Goal: Task Accomplishment & Management: Manage account settings

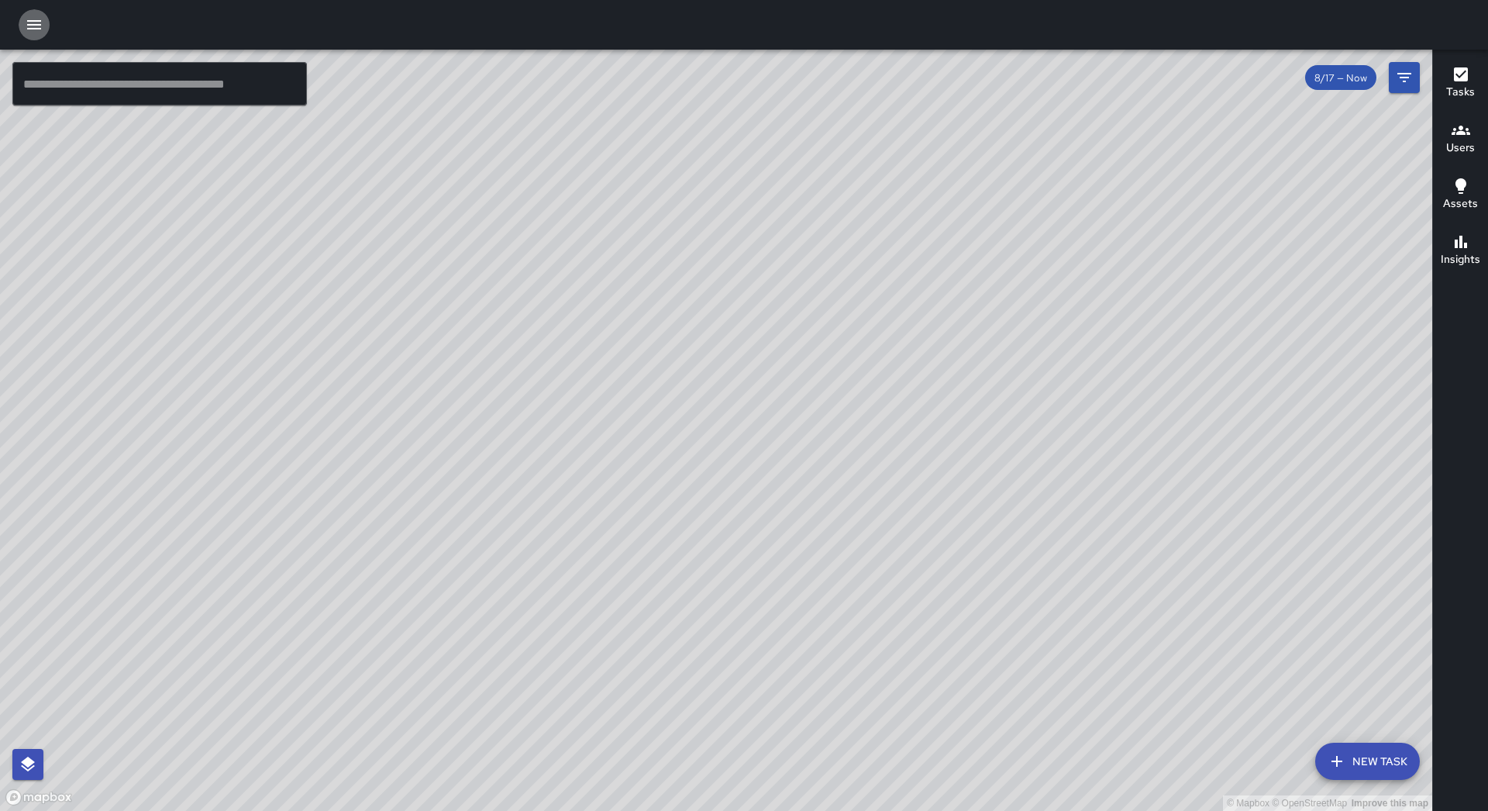
click at [45, 29] on button "button" at bounding box center [34, 24] width 31 height 31
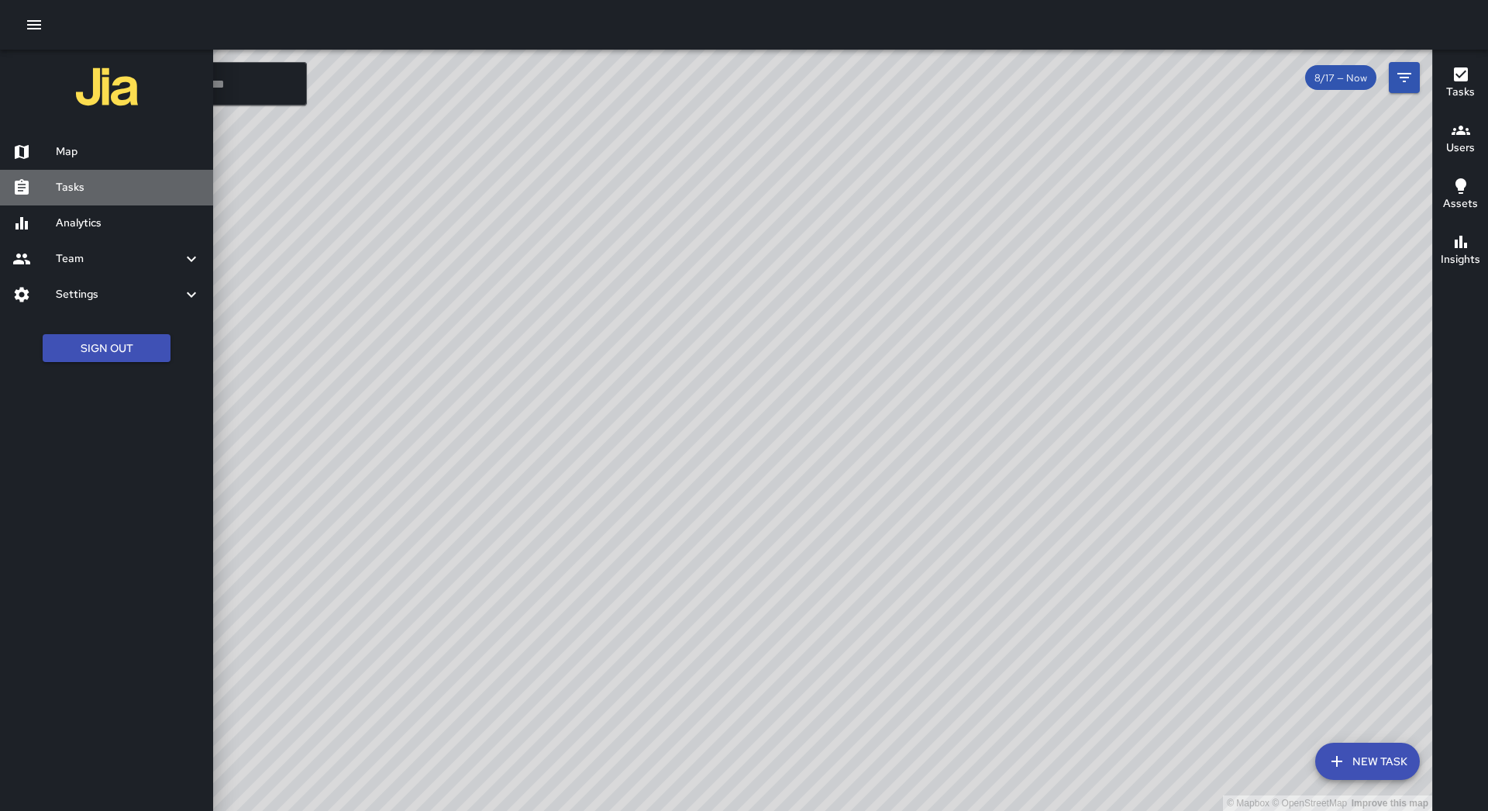
click at [119, 196] on link "Tasks" at bounding box center [106, 188] width 213 height 36
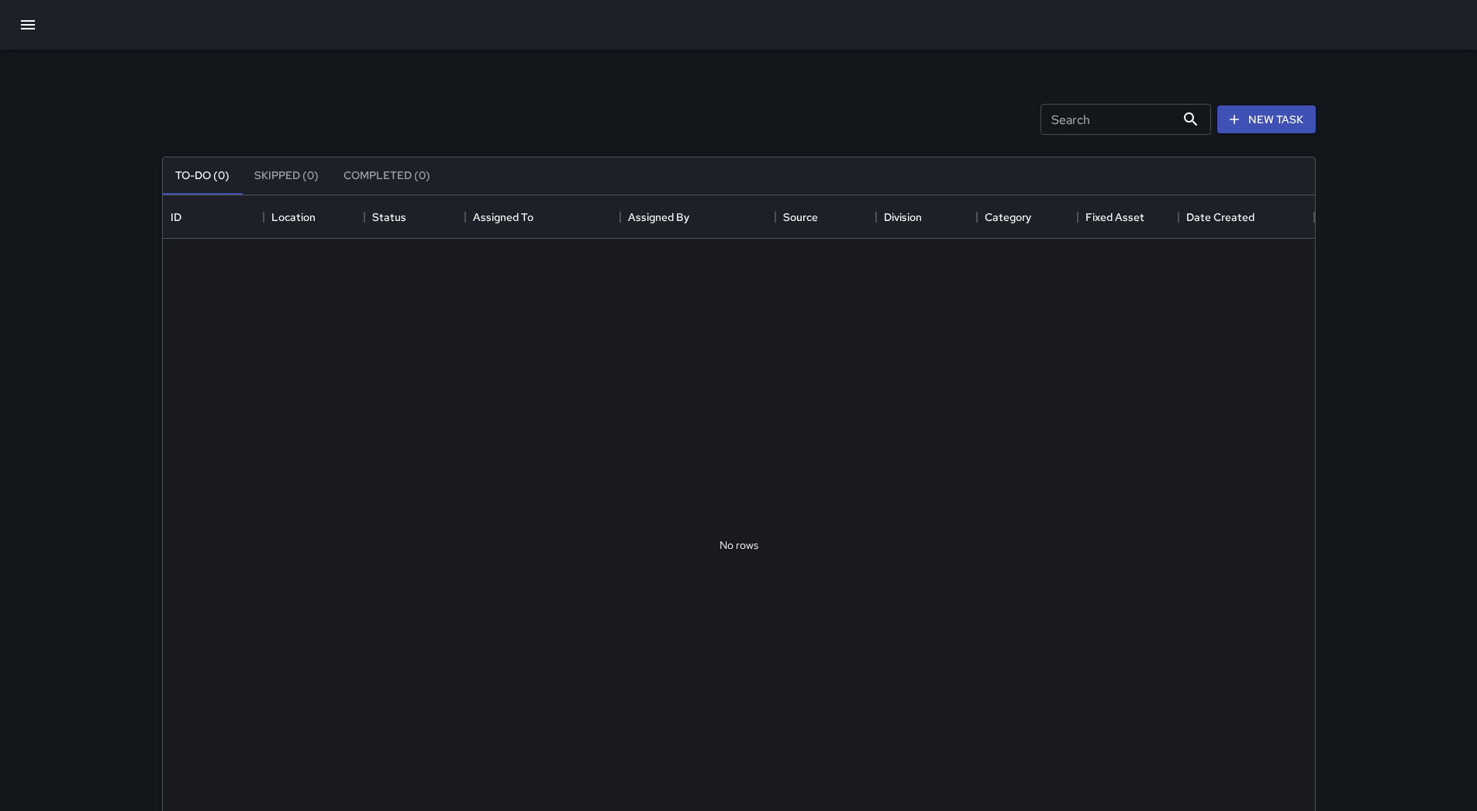
scroll to position [645, 1140]
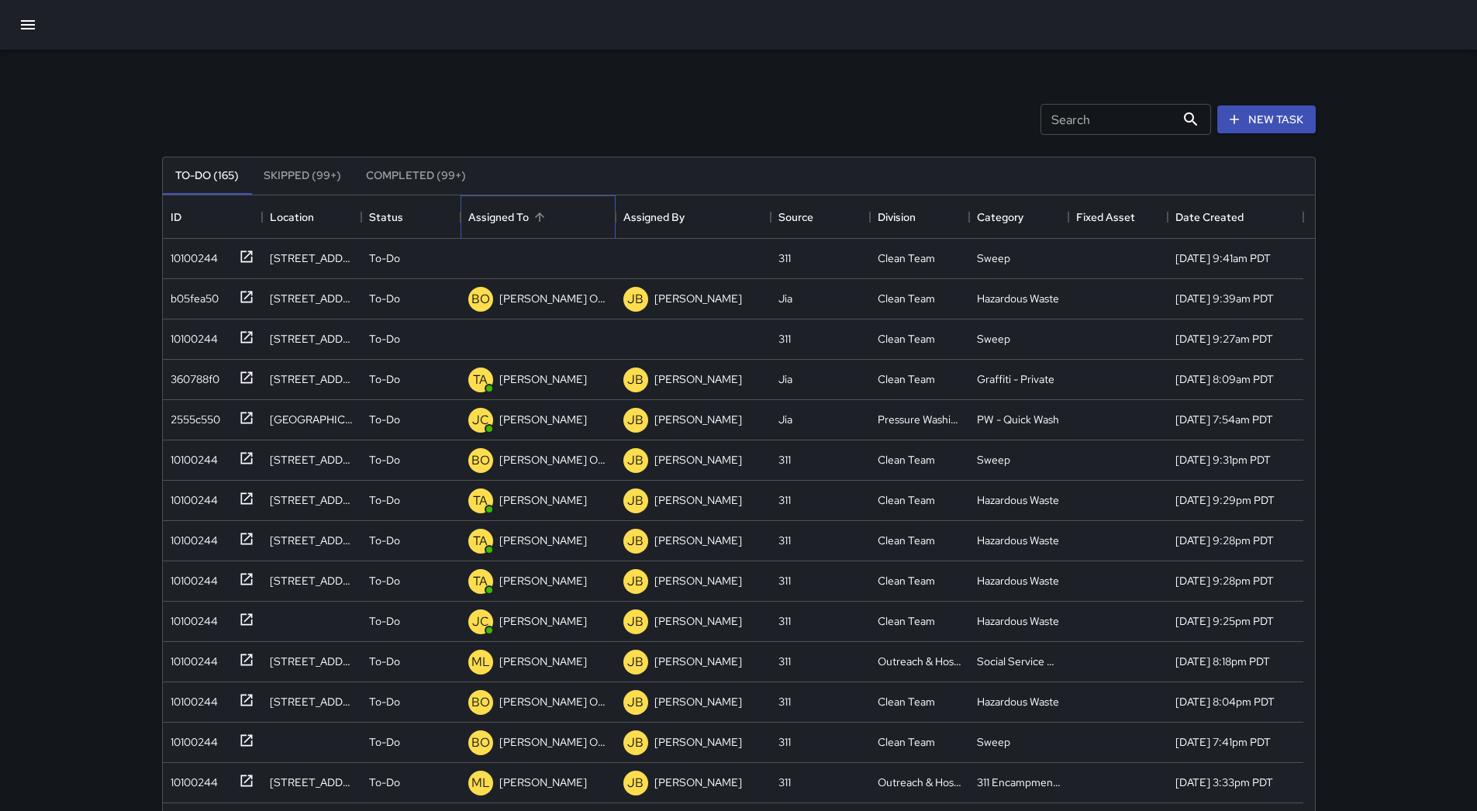
click at [521, 217] on div "Assigned To" at bounding box center [498, 216] width 60 height 43
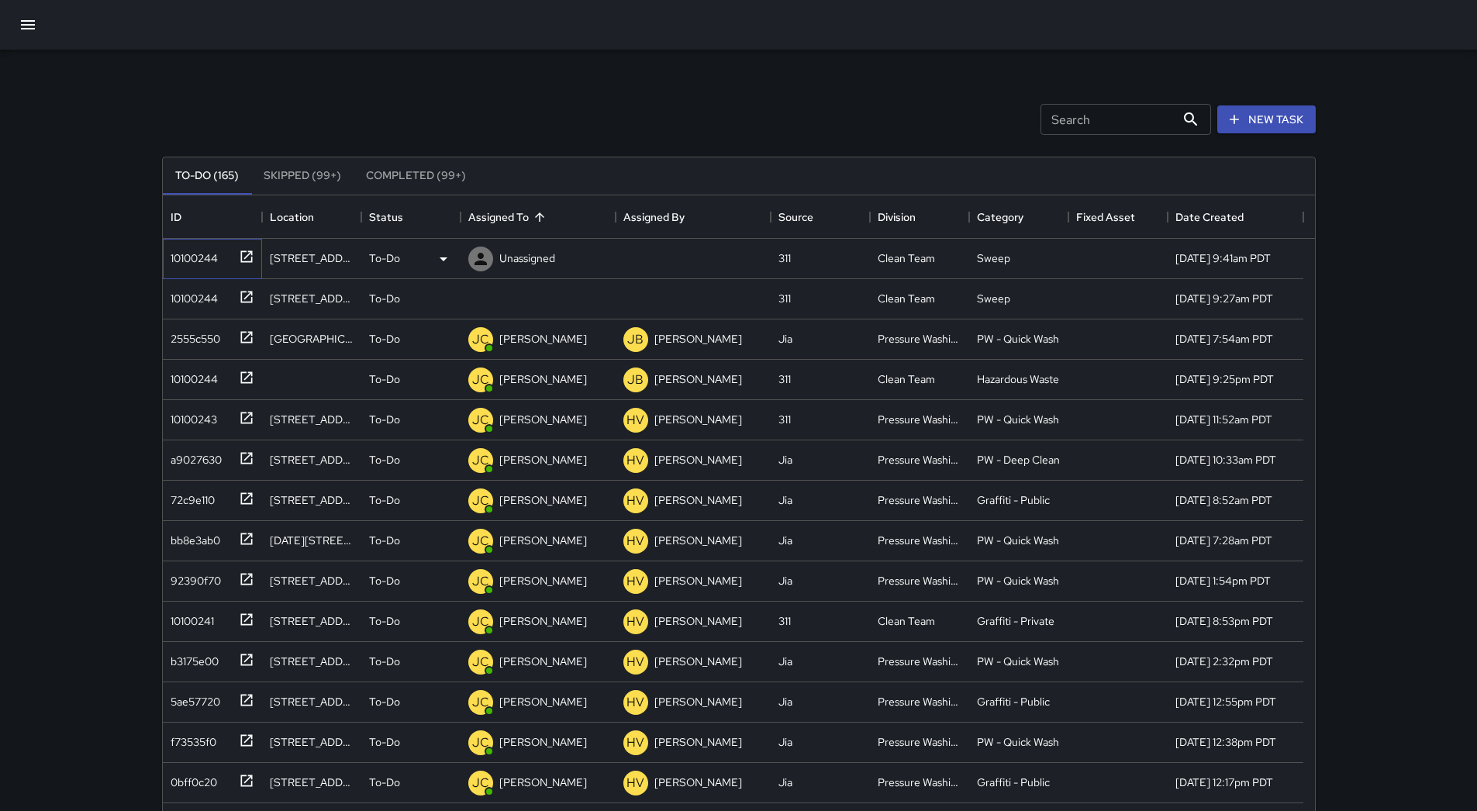
click at [177, 250] on div "10100244" at bounding box center [190, 255] width 53 height 22
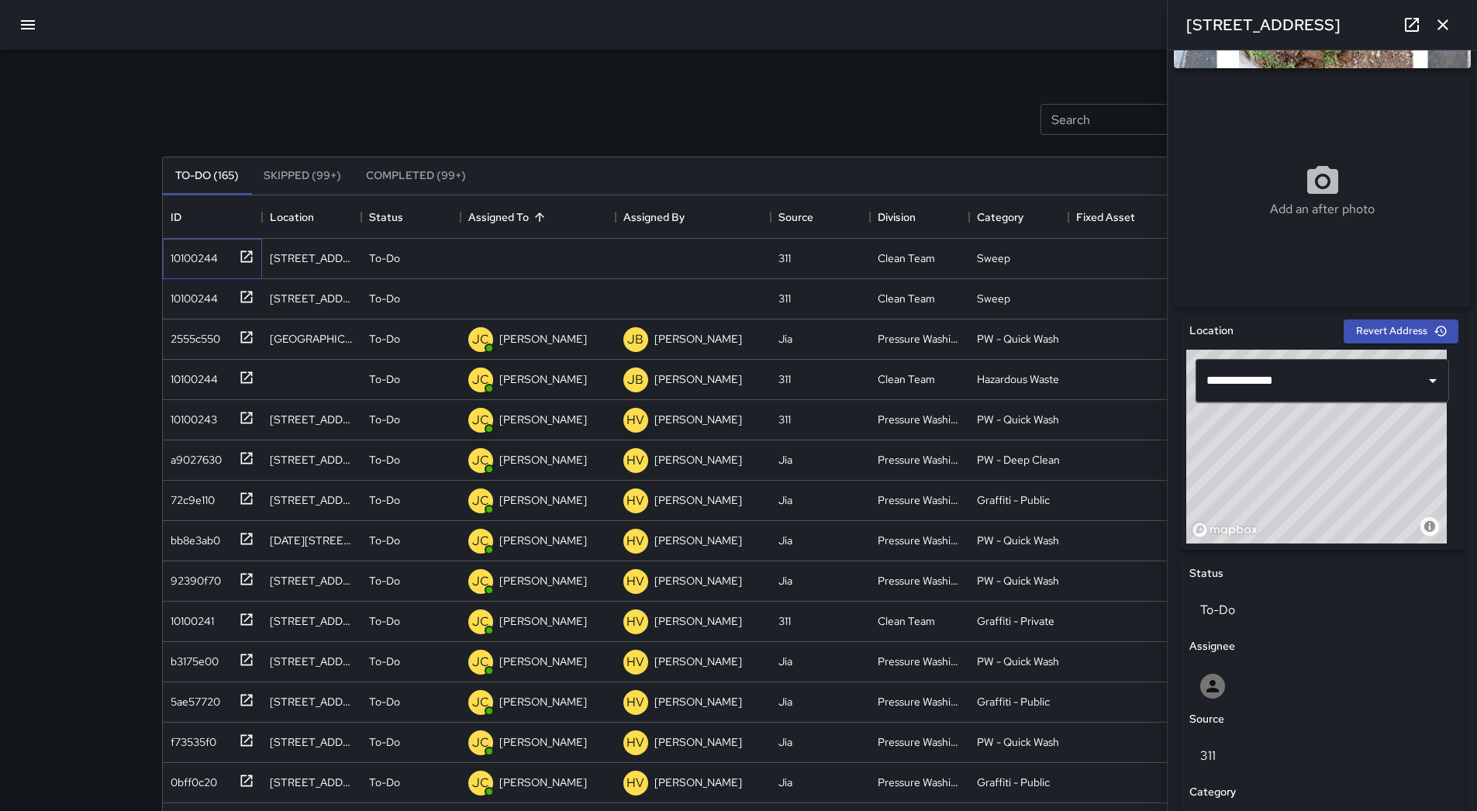
scroll to position [0, 0]
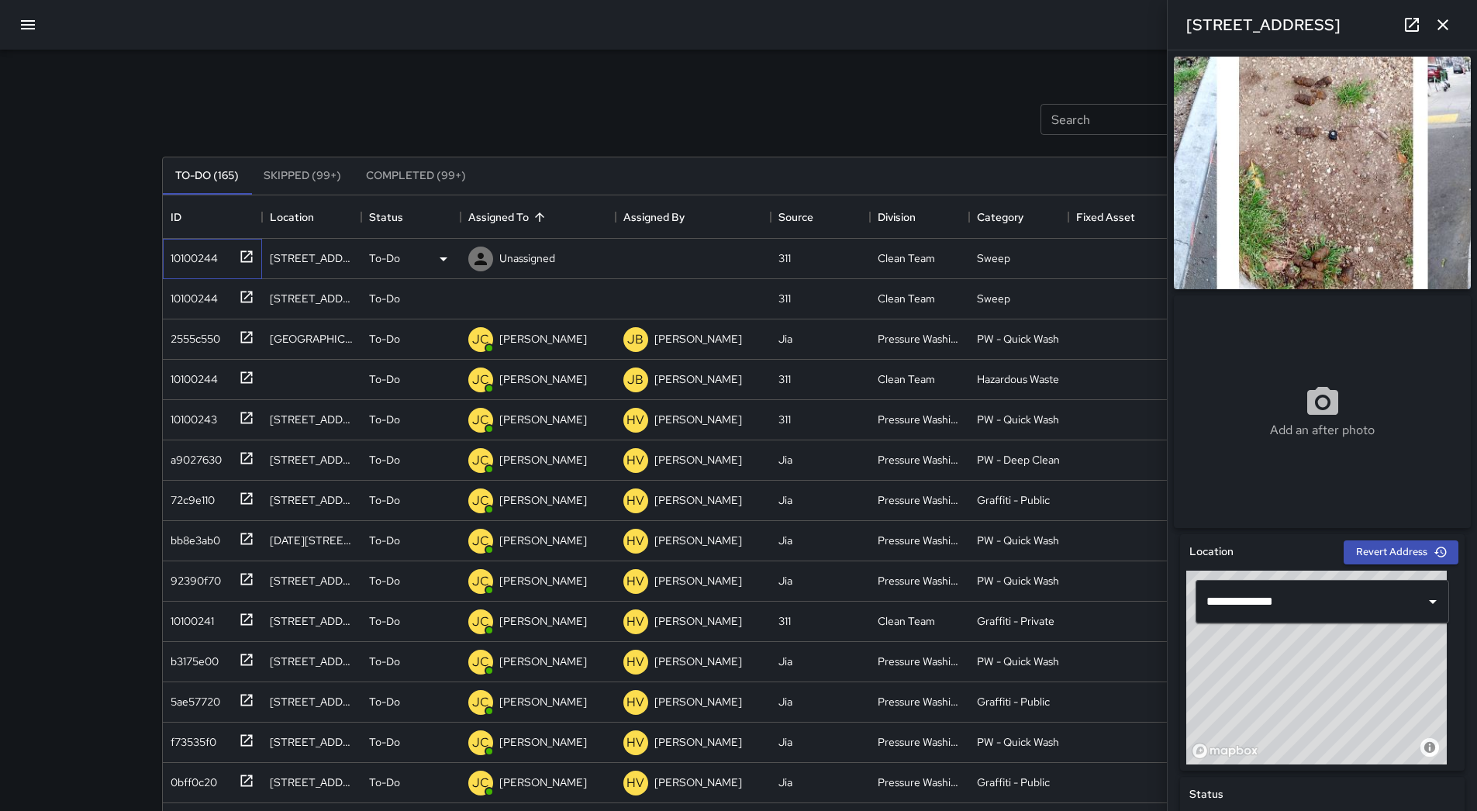
click at [209, 258] on div "10100244" at bounding box center [190, 255] width 53 height 22
click at [552, 259] on p "Unassigned" at bounding box center [527, 258] width 56 height 16
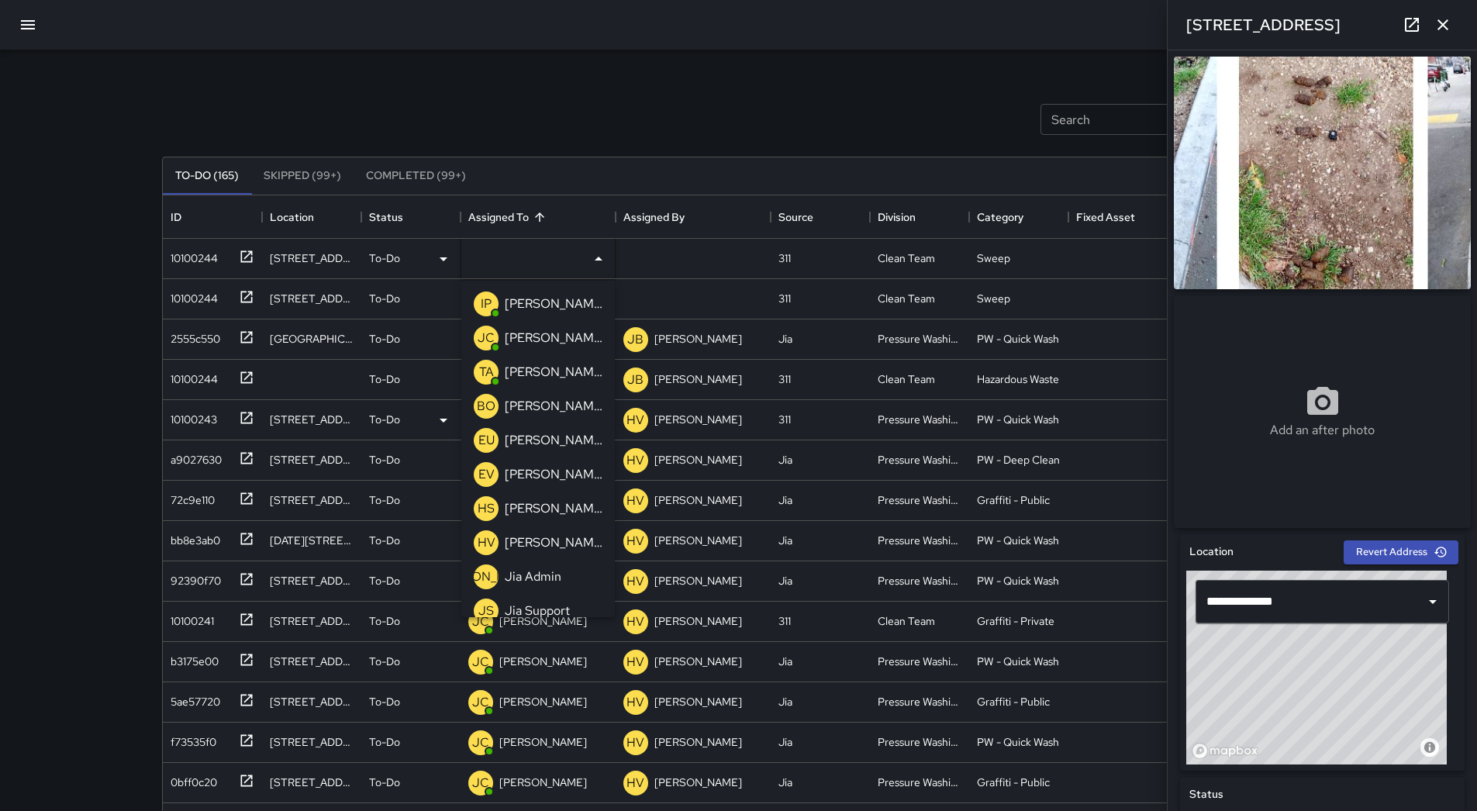
click at [554, 378] on p "[PERSON_NAME]" at bounding box center [554, 372] width 98 height 19
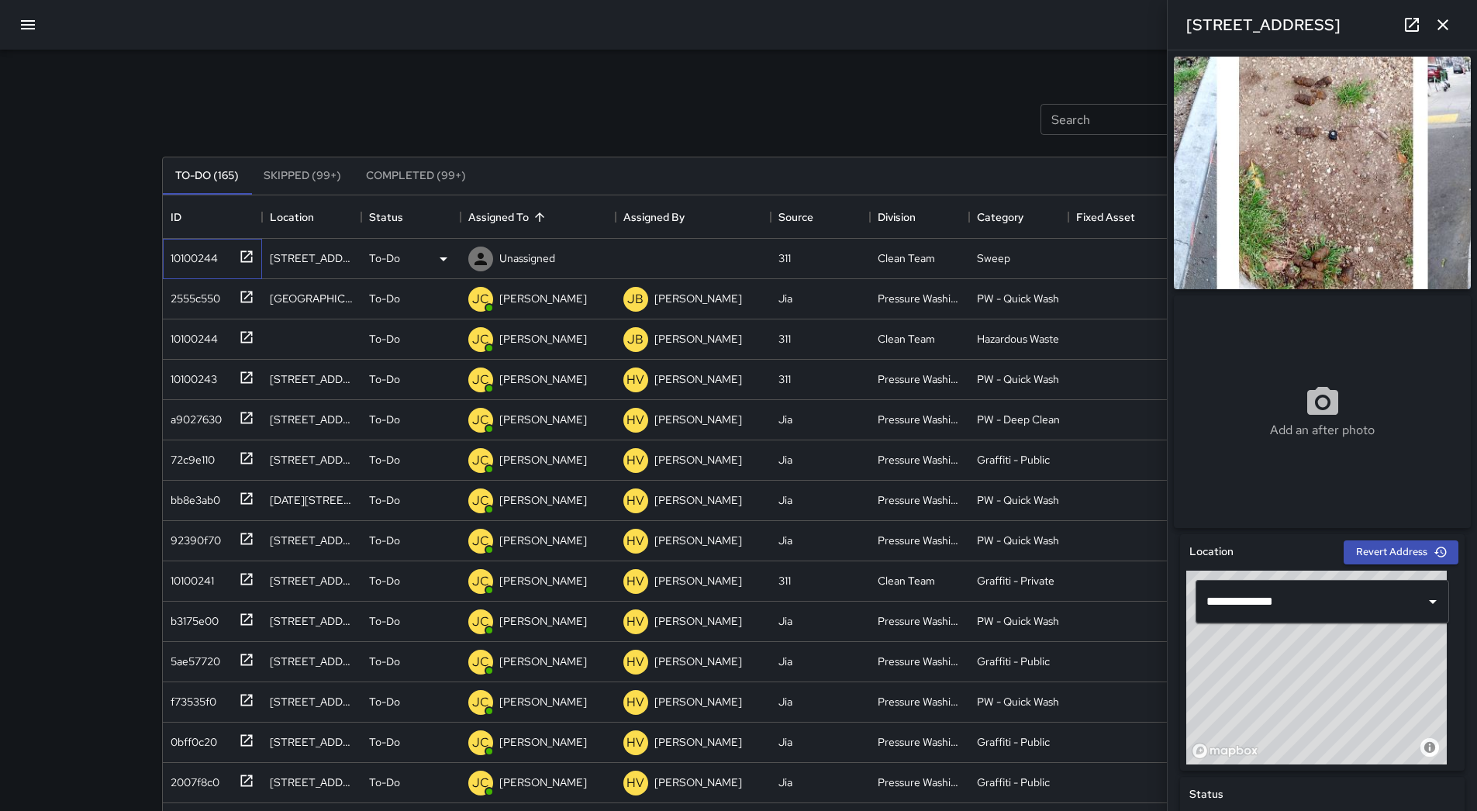
click at [178, 251] on div "10100244" at bounding box center [190, 255] width 53 height 22
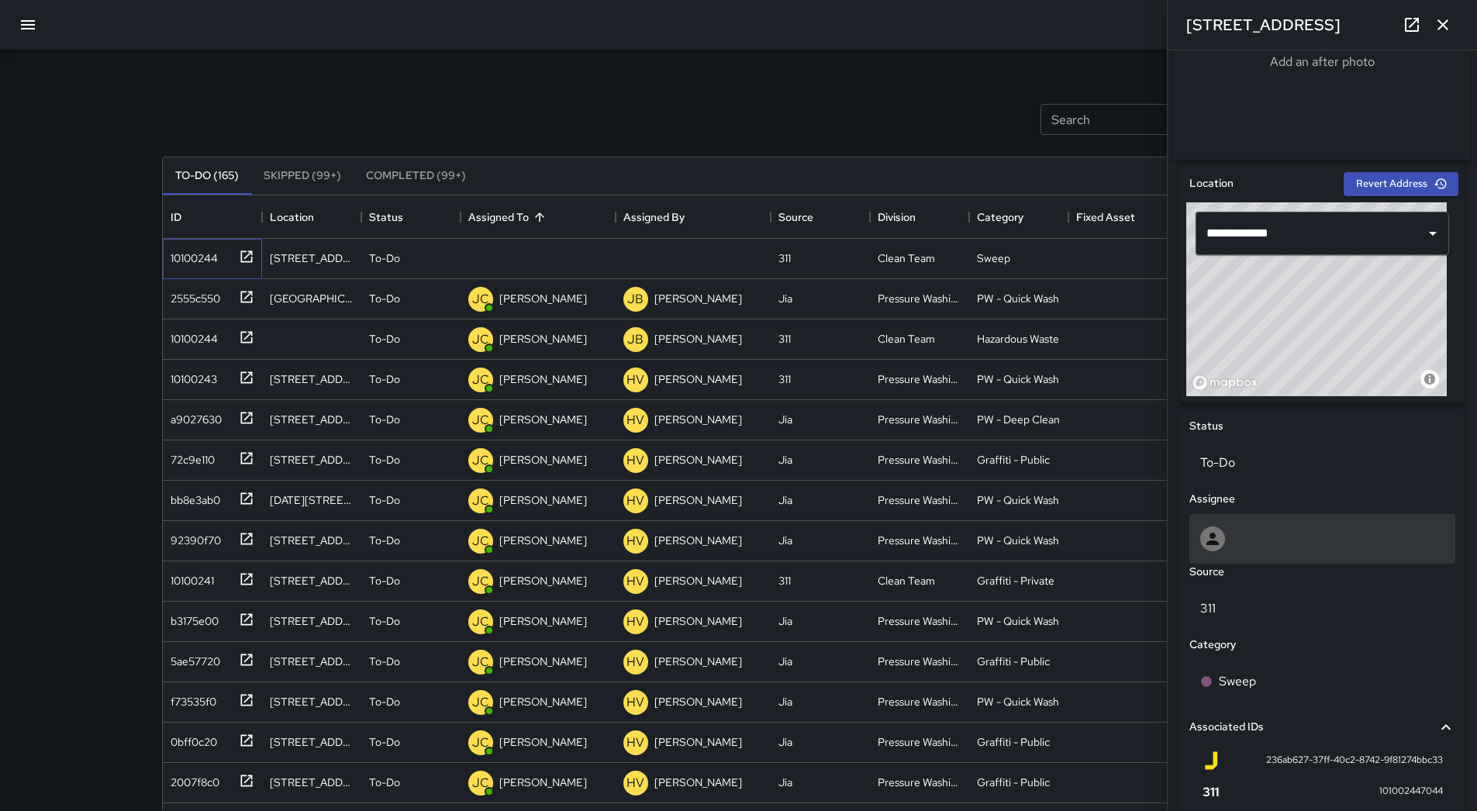
scroll to position [533, 0]
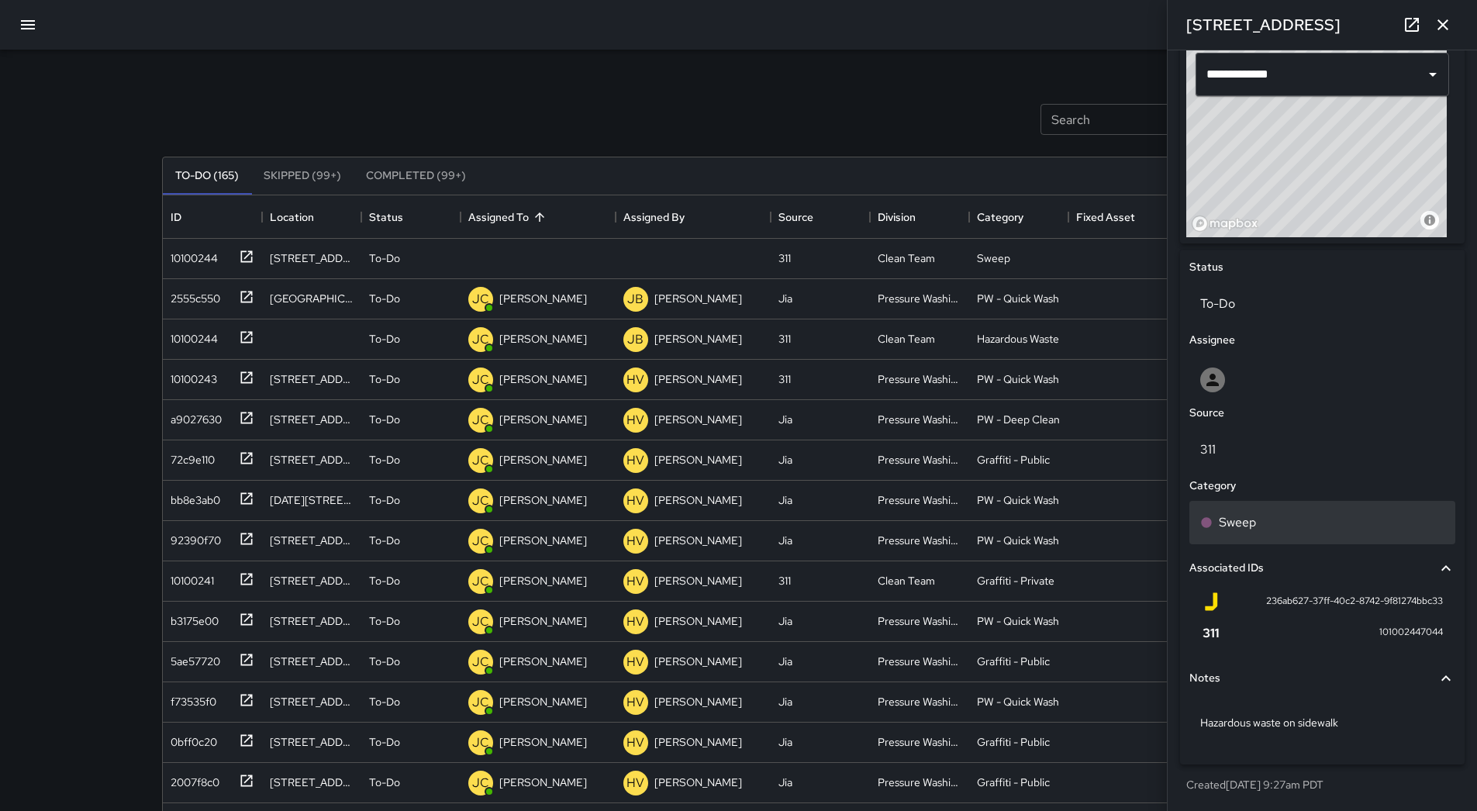
click at [1277, 520] on div "Sweep" at bounding box center [1322, 522] width 244 height 19
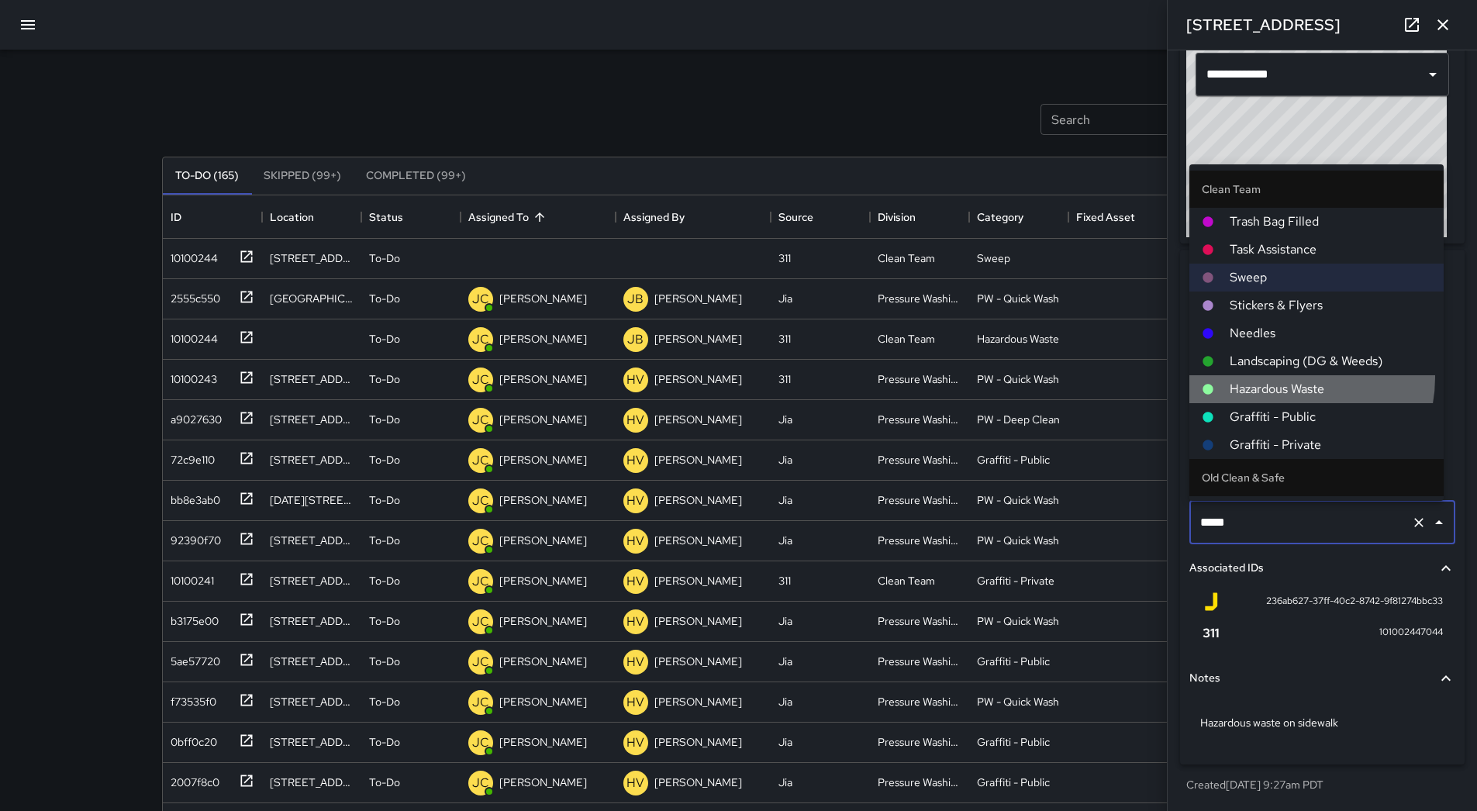
click at [1287, 378] on li "Hazardous Waste" at bounding box center [1316, 389] width 254 height 28
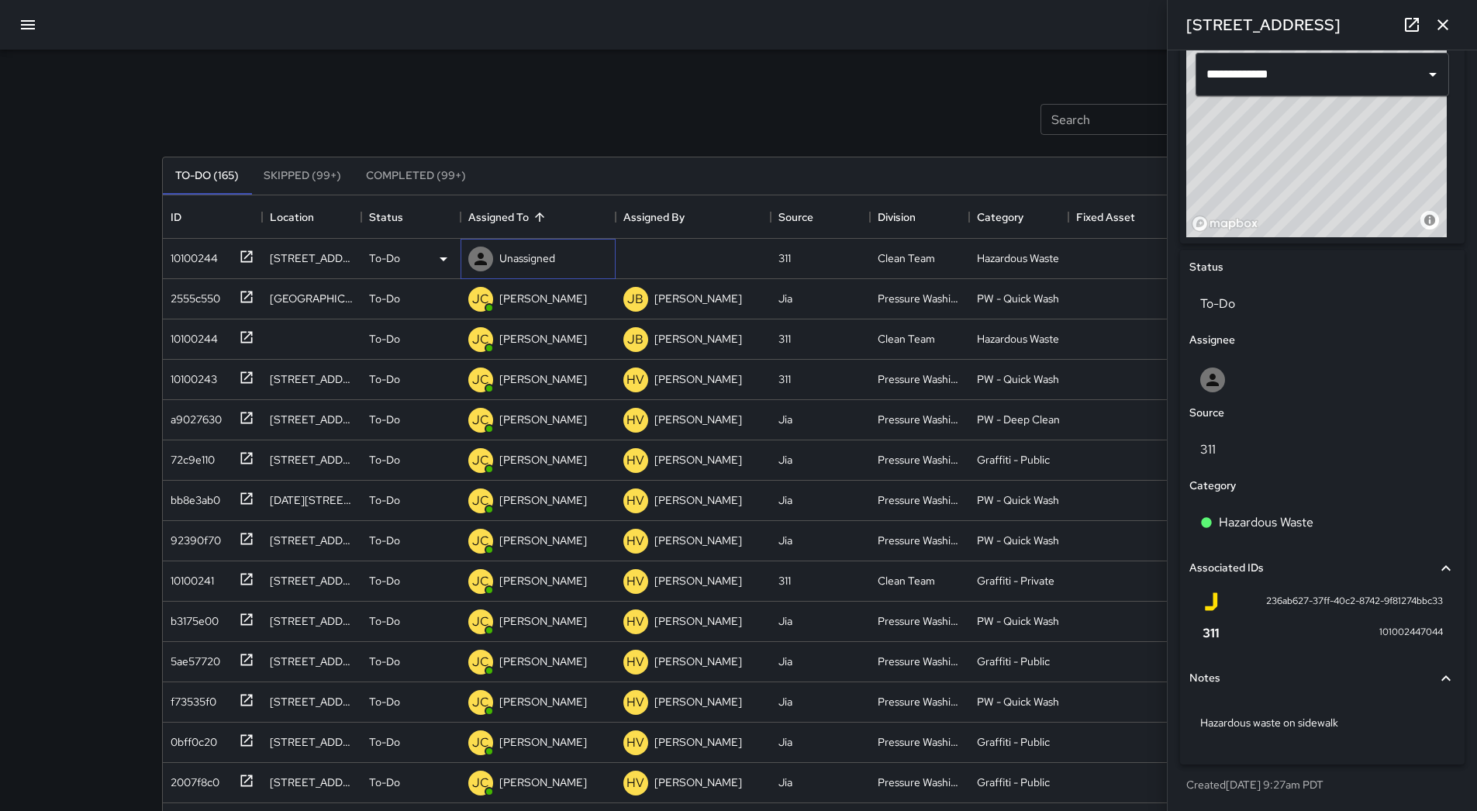
click at [523, 253] on p "Unassigned" at bounding box center [527, 258] width 56 height 16
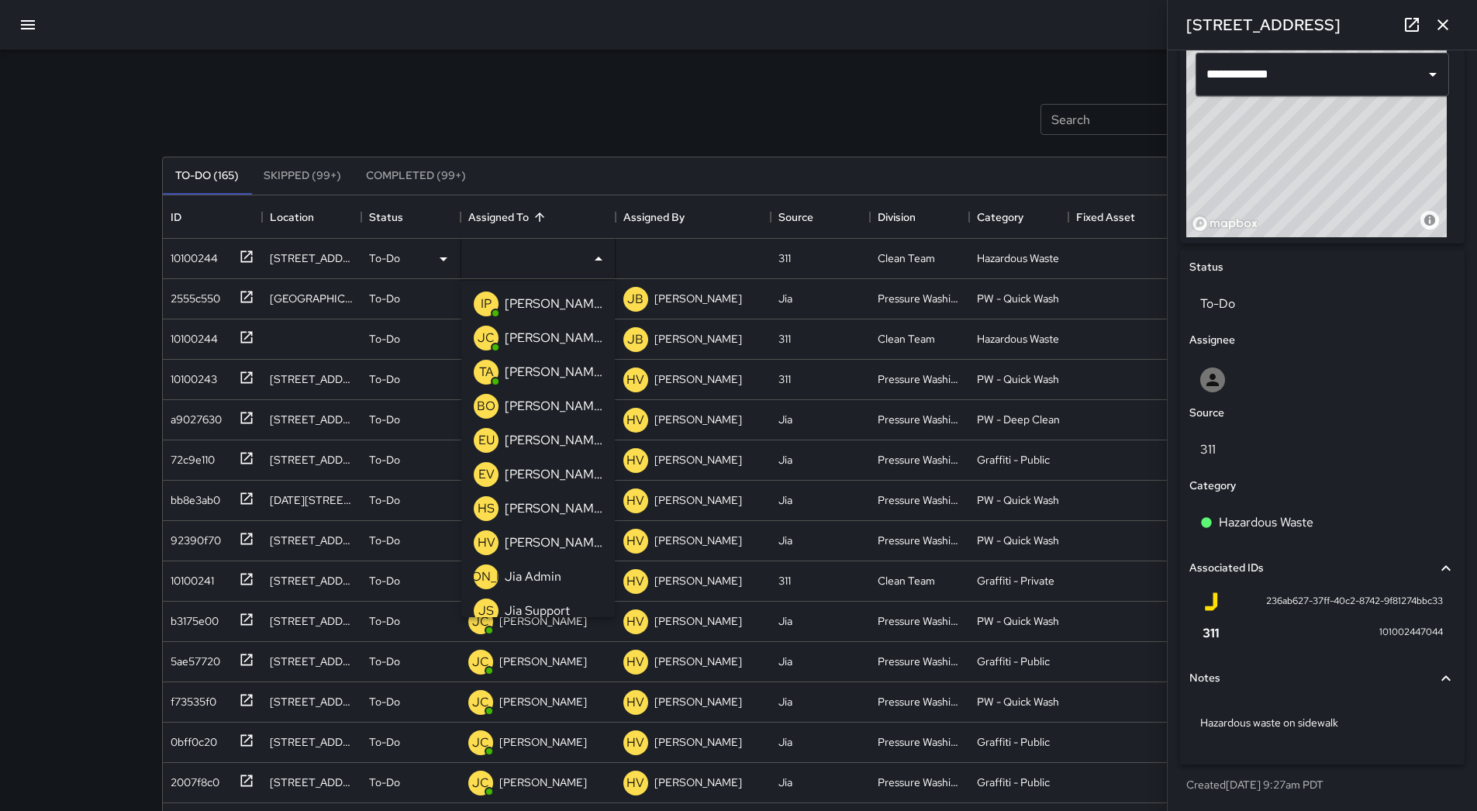
click at [544, 369] on p "[PERSON_NAME]" at bounding box center [554, 372] width 98 height 19
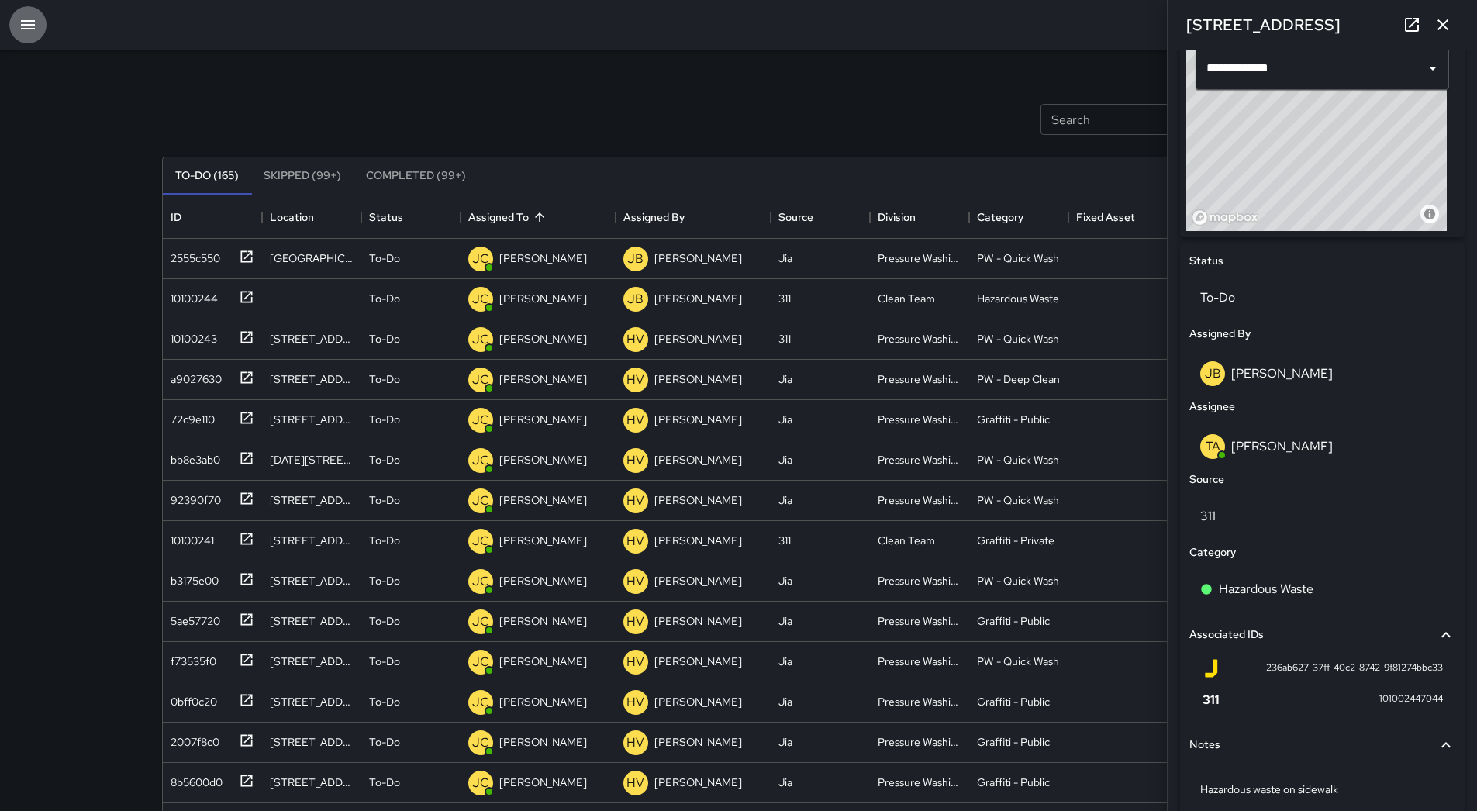
click at [33, 26] on icon "button" at bounding box center [28, 25] width 19 height 19
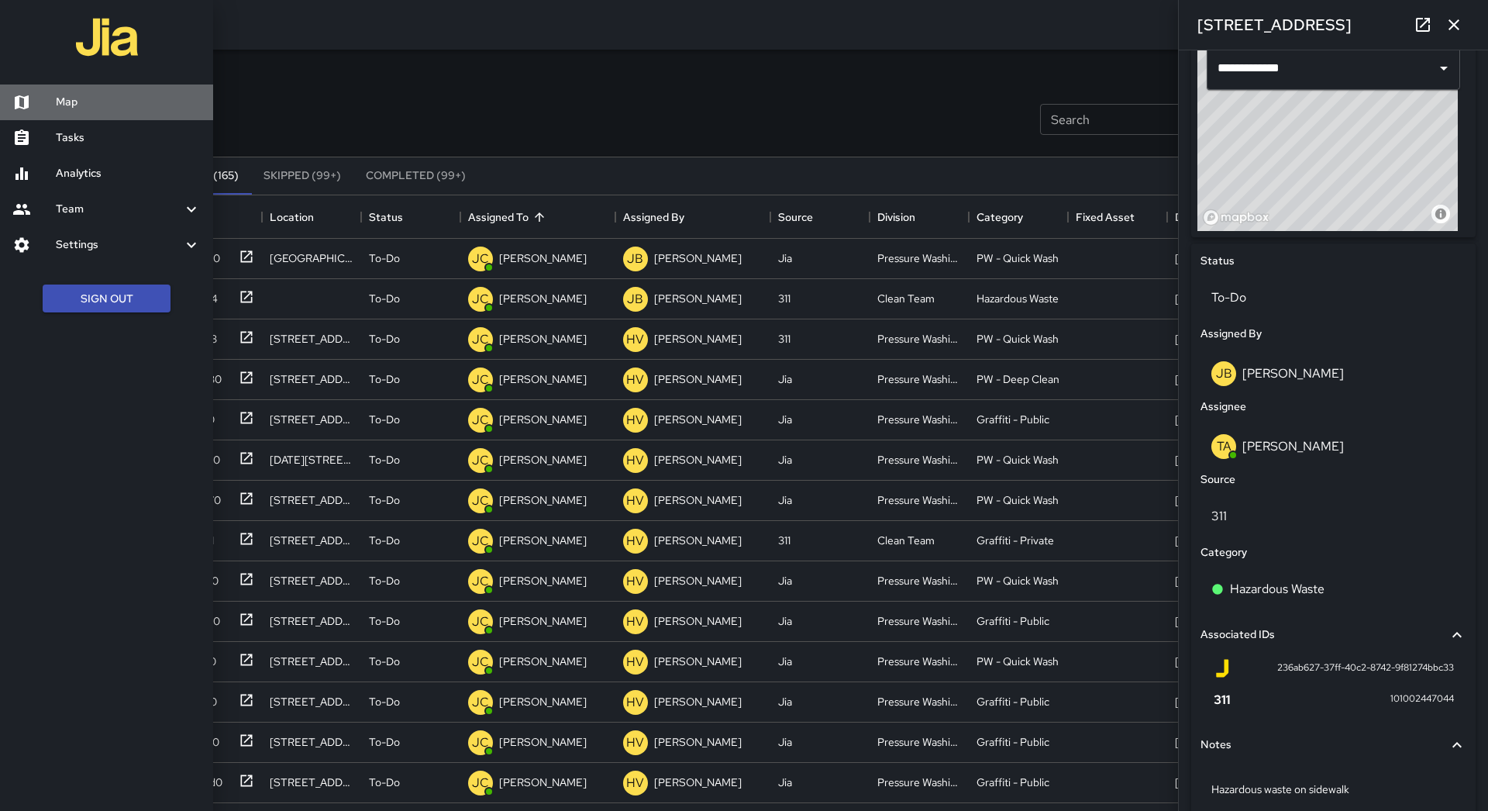
click at [97, 109] on h6 "Map" at bounding box center [128, 102] width 145 height 17
